Goal: Check status: Check status

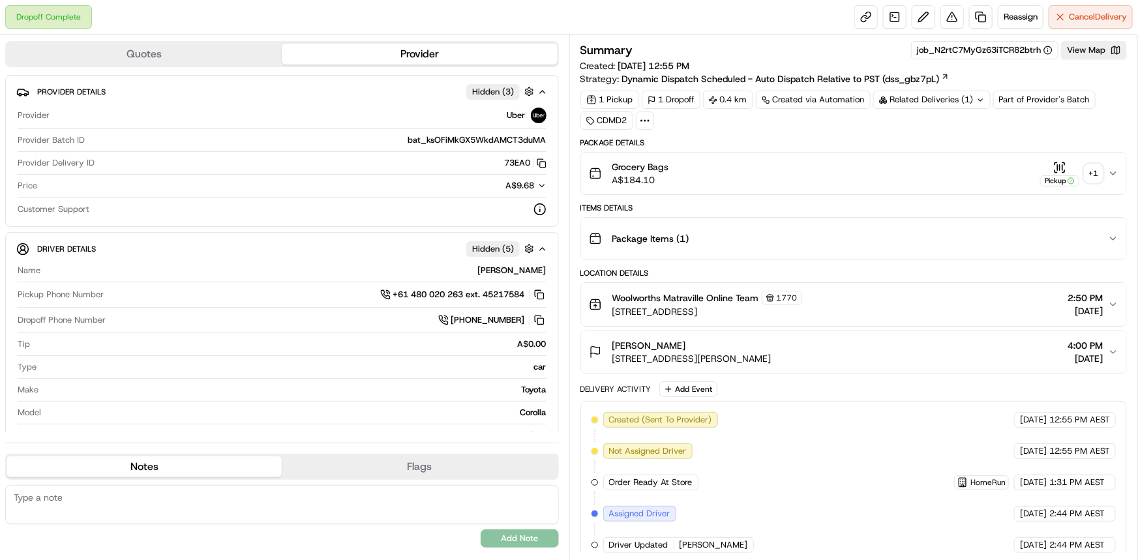
click at [1094, 175] on div "+ 1" at bounding box center [1093, 173] width 18 height 18
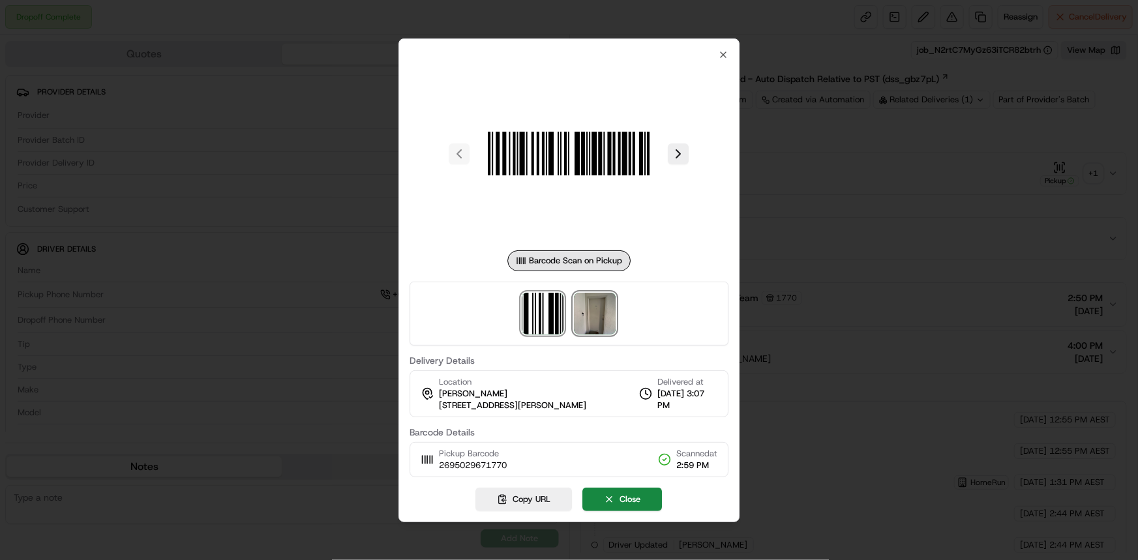
click at [597, 304] on img at bounding box center [595, 314] width 42 height 42
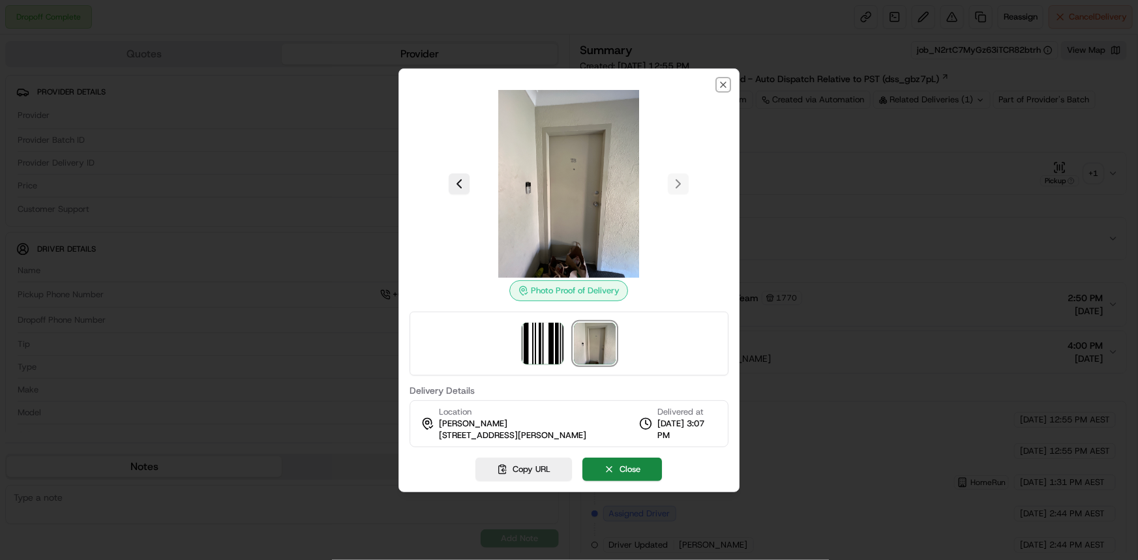
click at [719, 80] on icon "button" at bounding box center [723, 85] width 10 height 10
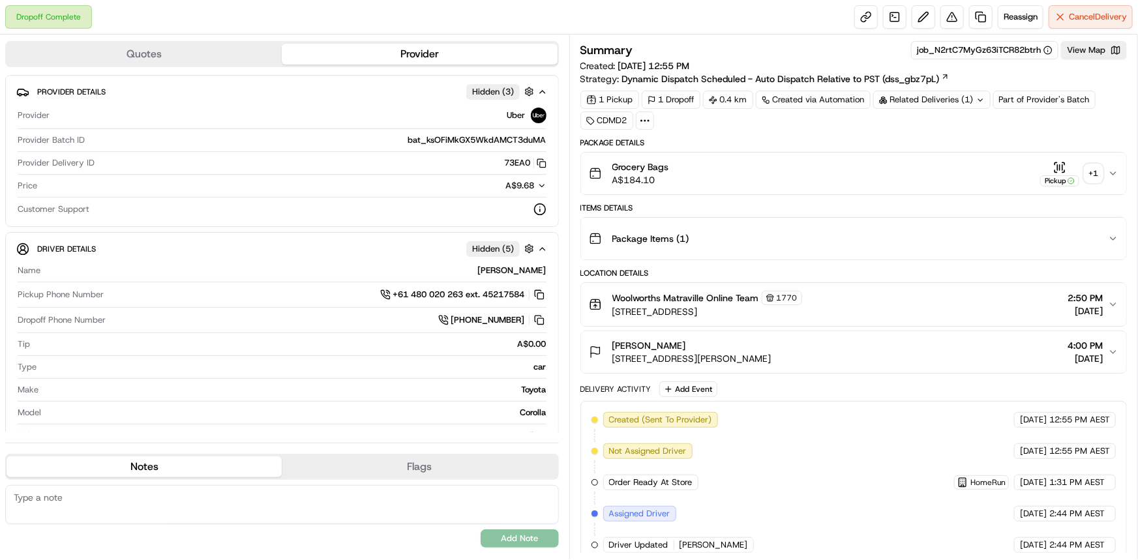
click at [981, 100] on icon at bounding box center [980, 100] width 8 height 8
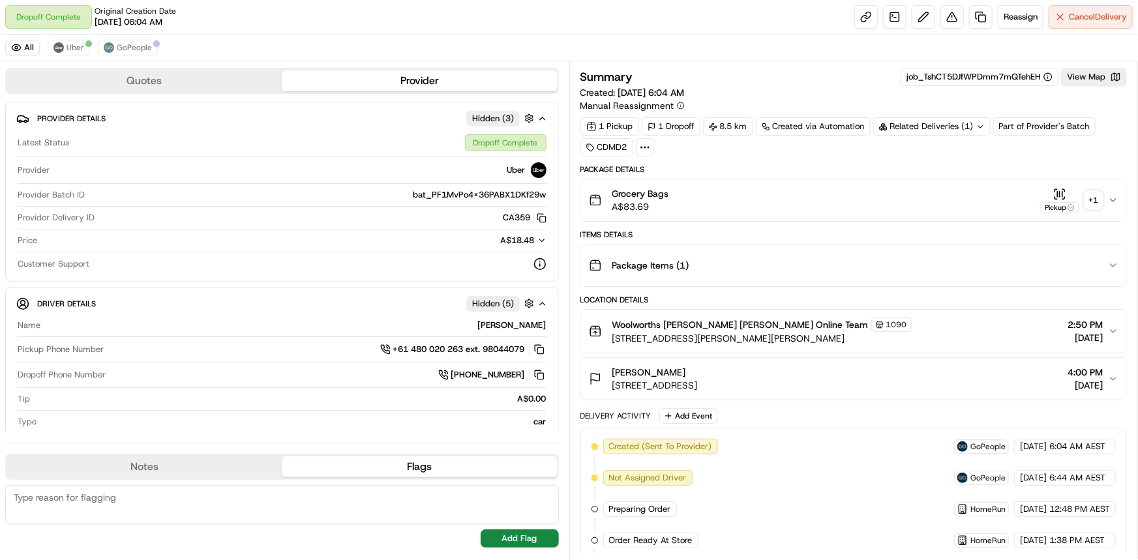
click at [1095, 202] on div "+ 1" at bounding box center [1093, 200] width 18 height 18
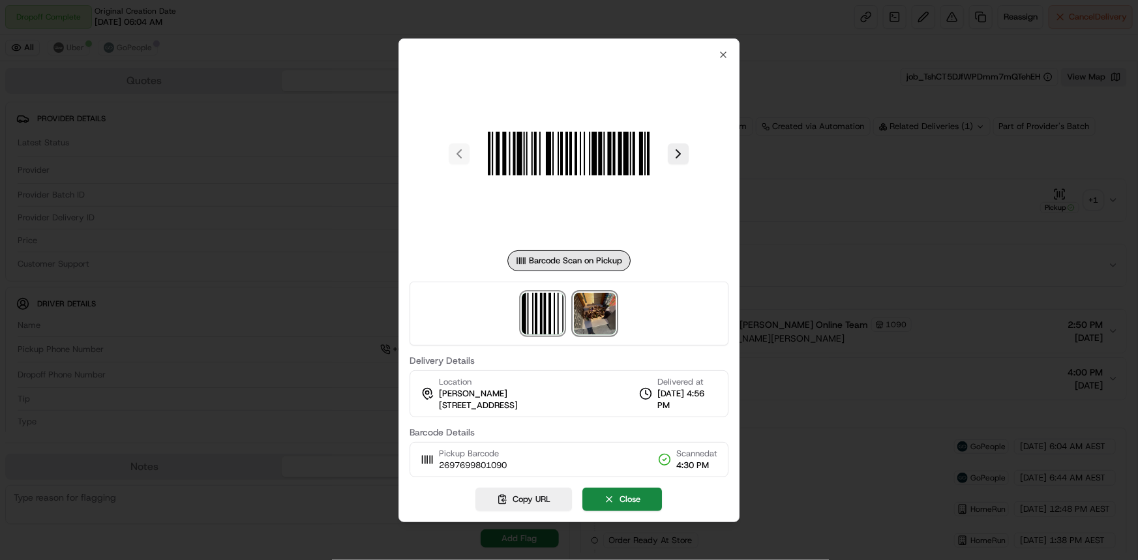
click at [597, 322] on img at bounding box center [595, 314] width 42 height 42
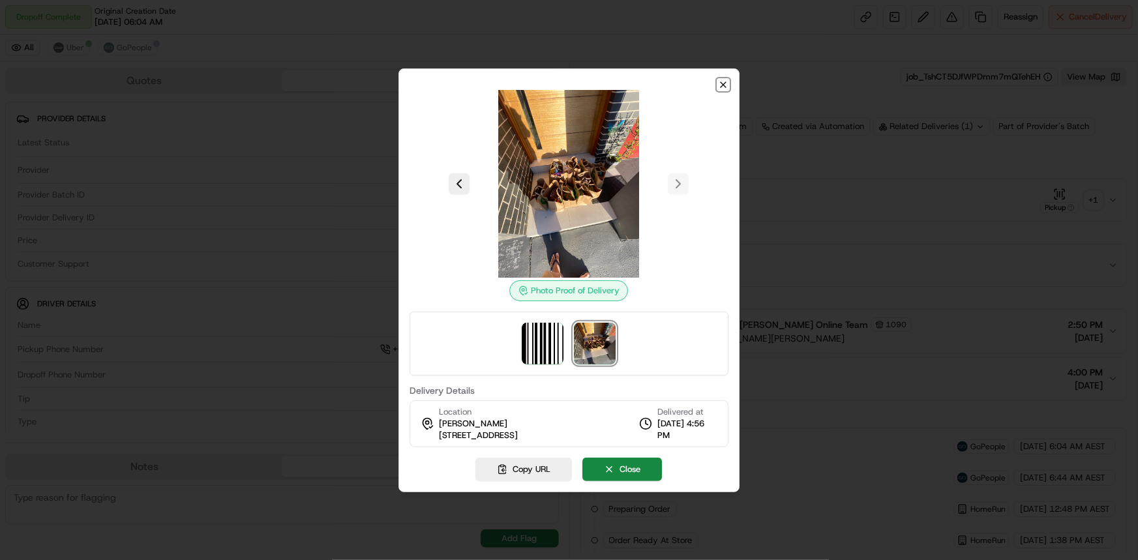
click at [721, 87] on icon "button" at bounding box center [723, 85] width 10 height 10
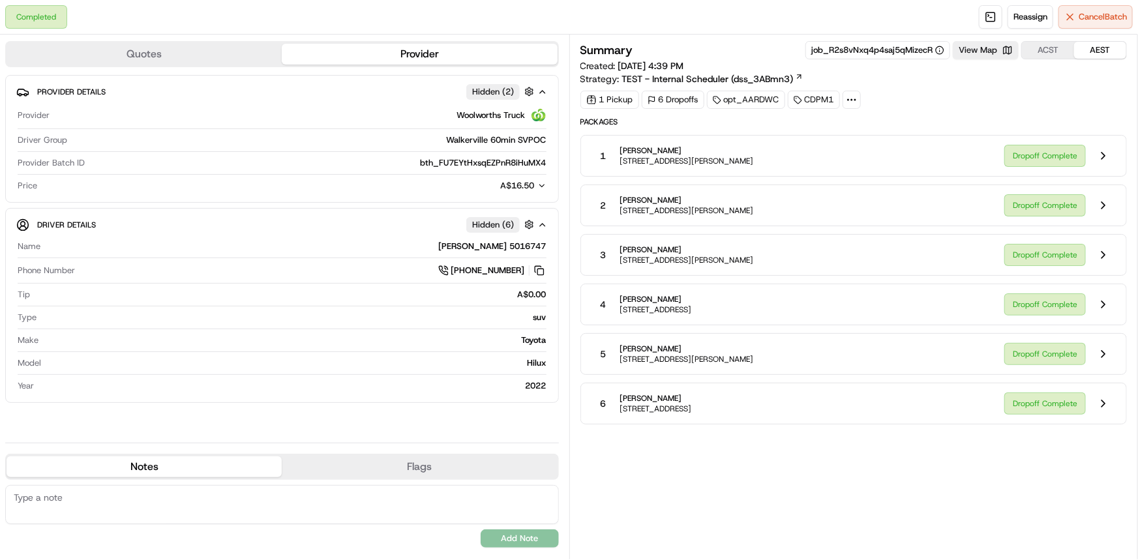
click at [722, 208] on span "[STREET_ADDRESS][PERSON_NAME]" at bounding box center [687, 210] width 134 height 10
click at [1106, 207] on button at bounding box center [1103, 205] width 25 height 25
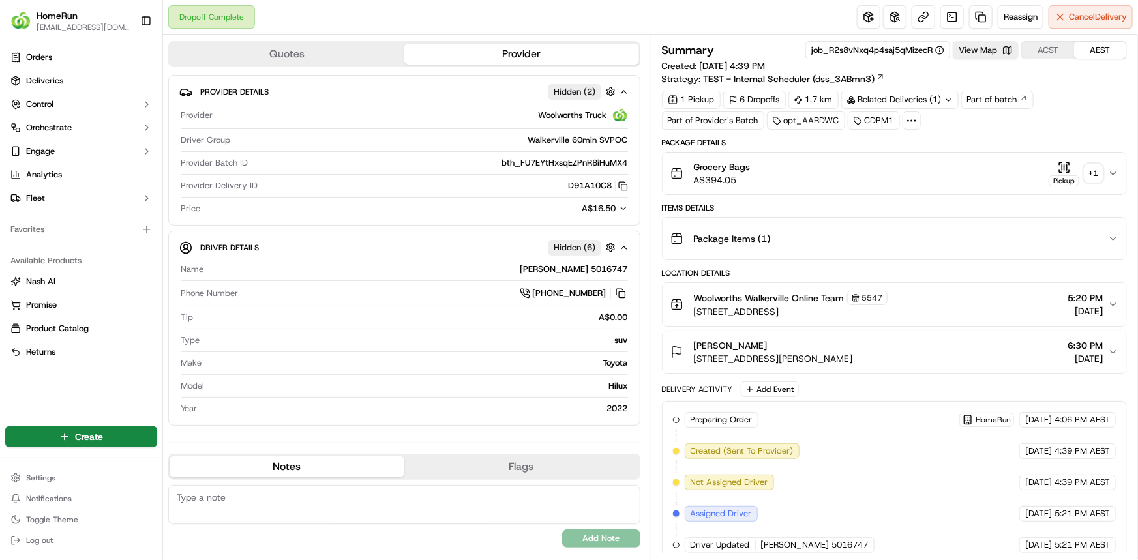
click at [1095, 173] on div "+ 1" at bounding box center [1093, 173] width 18 height 18
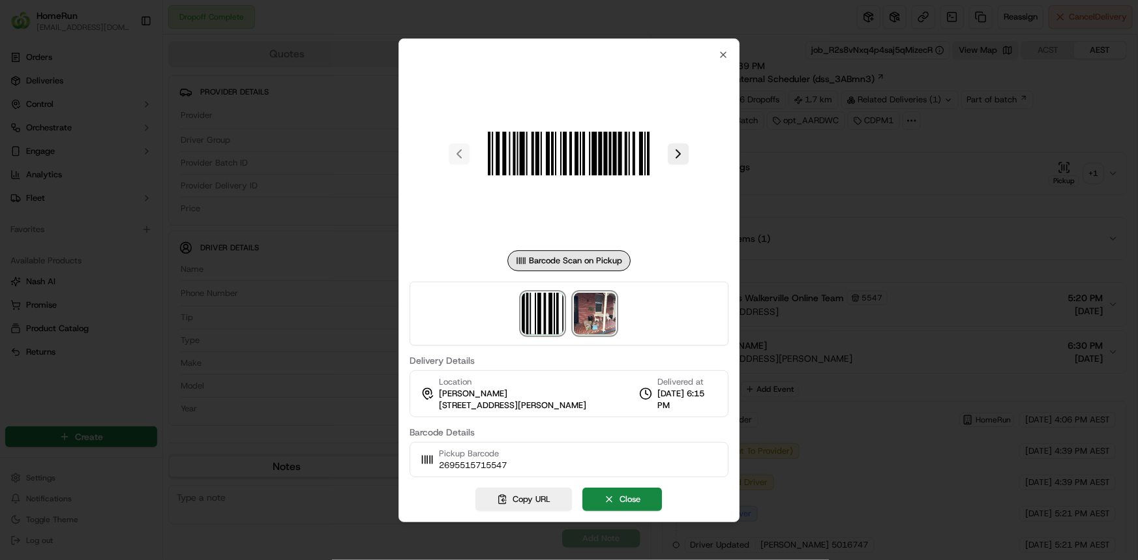
click at [610, 319] on img at bounding box center [595, 314] width 42 height 42
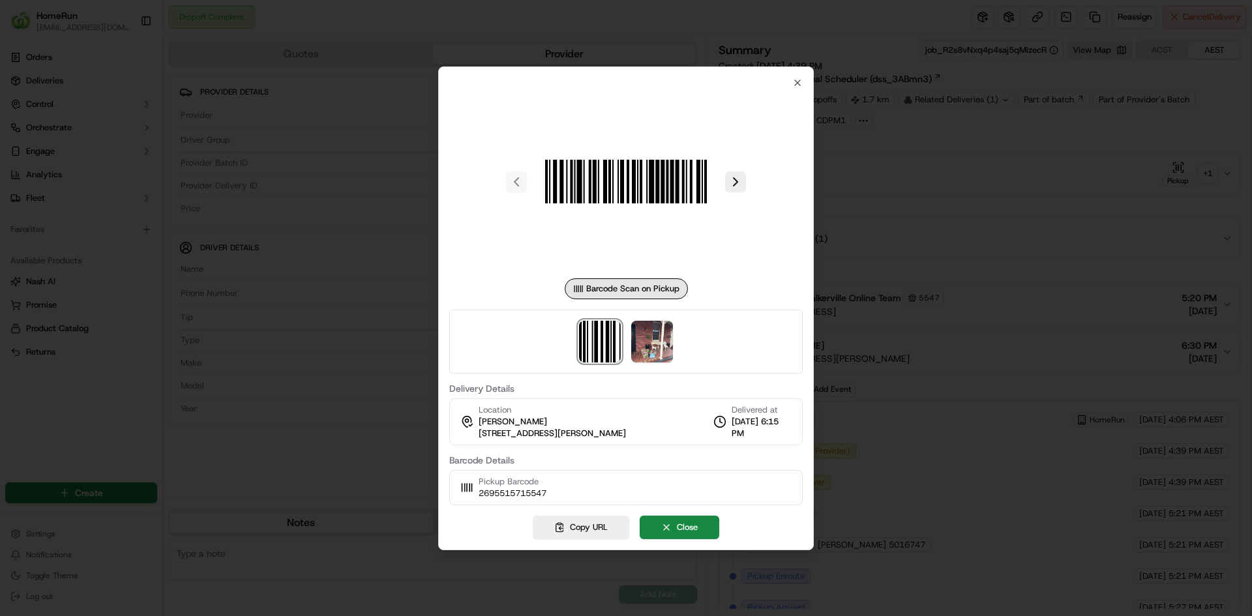
drag, startPoint x: 1118, startPoint y: 0, endPoint x: 997, endPoint y: 245, distance: 273.2
click at [997, 245] on div at bounding box center [626, 308] width 1252 height 616
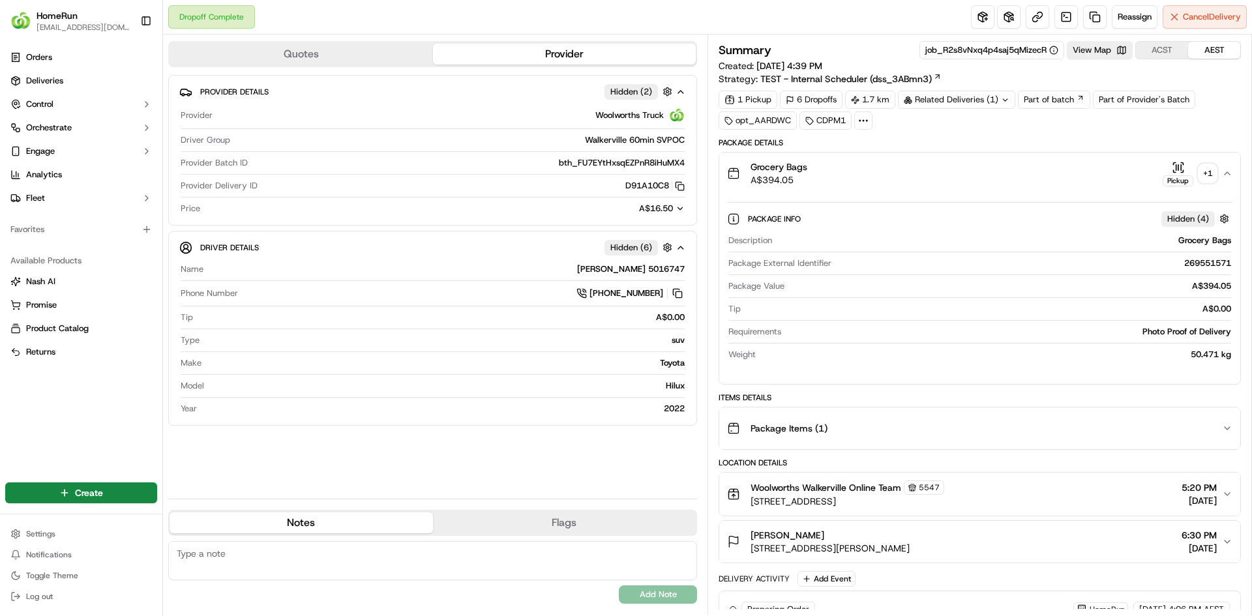
click at [1005, 101] on icon at bounding box center [1005, 100] width 8 height 8
